Goal: Task Accomplishment & Management: Use online tool/utility

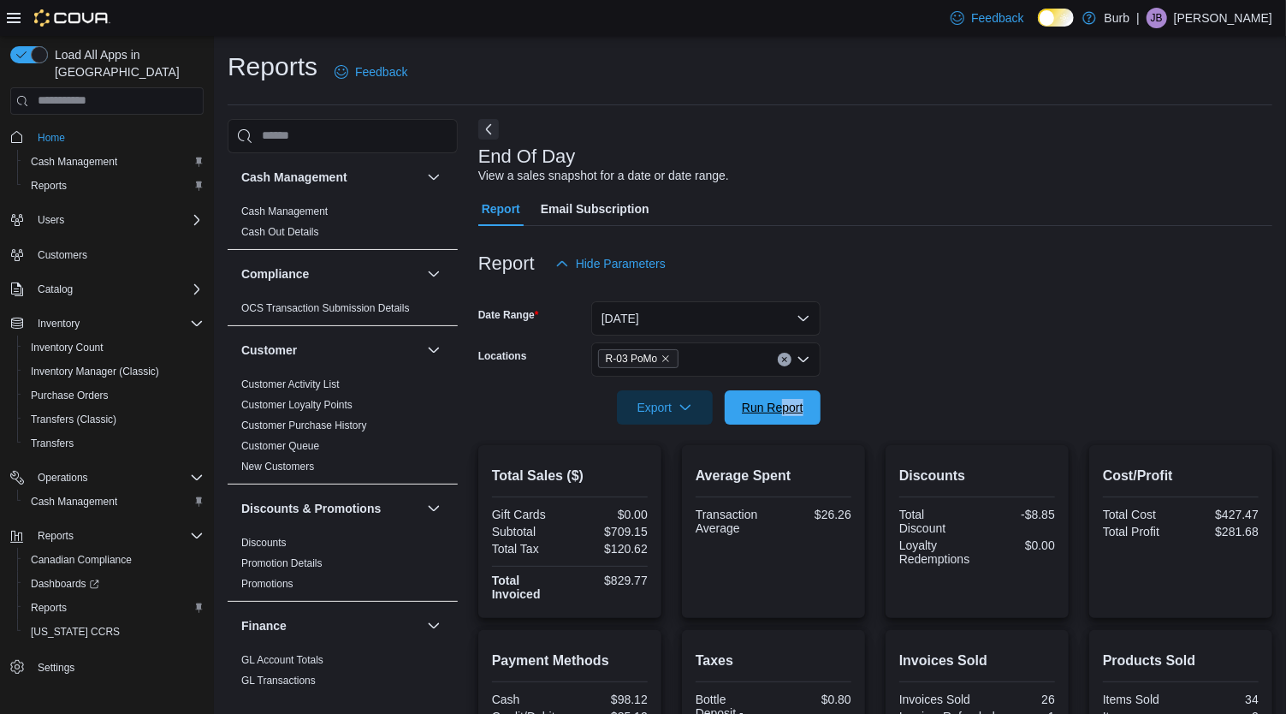
click at [766, 415] on span "Run Report" at bounding box center [772, 407] width 75 height 34
click at [1242, 22] on p "[PERSON_NAME]" at bounding box center [1223, 18] width 98 height 21
click at [1195, 163] on button "Sign Out" at bounding box center [1186, 165] width 157 height 27
